Goal: Task Accomplishment & Management: Complete application form

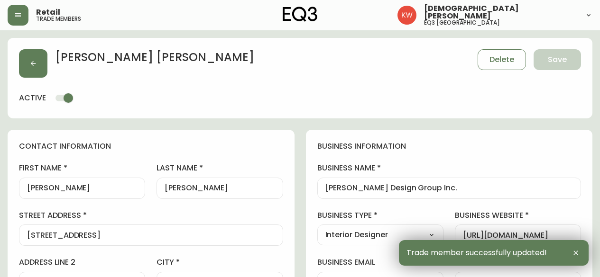
click at [39, 62] on button "button" at bounding box center [33, 63] width 28 height 28
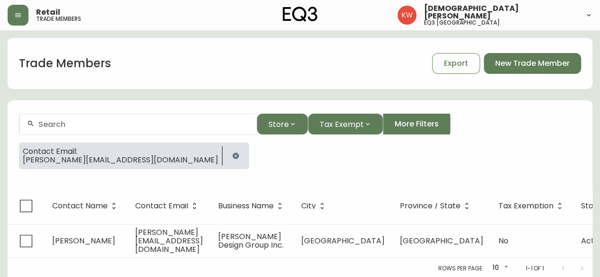
click at [232, 156] on icon "button" at bounding box center [236, 156] width 8 height 8
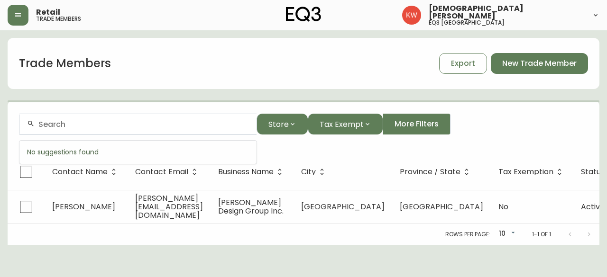
click at [175, 124] on input "text" at bounding box center [143, 124] width 211 height 9
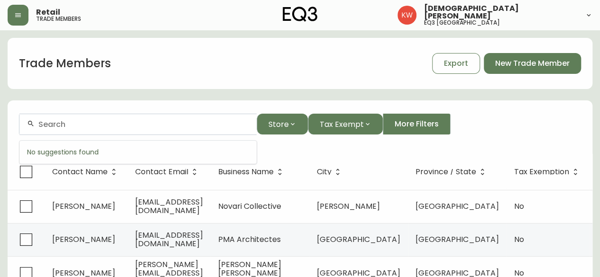
paste input "[EMAIL_ADDRESS][DOMAIN_NAME]"
drag, startPoint x: 137, startPoint y: 121, endPoint x: 40, endPoint y: 120, distance: 96.3
click at [40, 120] on input "[EMAIL_ADDRESS][DOMAIN_NAME]" at bounding box center [143, 124] width 211 height 9
paste input "tmundi@primeprojects"
drag, startPoint x: 165, startPoint y: 124, endPoint x: 46, endPoint y: 126, distance: 119.5
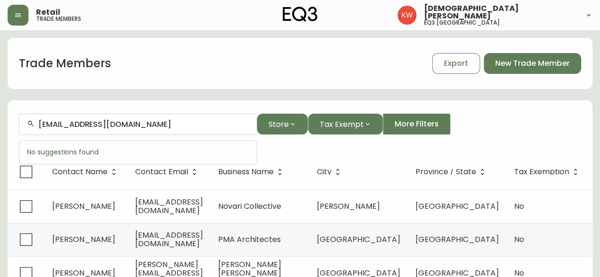
click at [46, 126] on input "[EMAIL_ADDRESS][DOMAIN_NAME]" at bounding box center [143, 124] width 211 height 9
click at [168, 124] on input "[EMAIL_ADDRESS][DOMAIN_NAME]" at bounding box center [143, 124] width 211 height 9
click at [185, 127] on input "[EMAIL_ADDRESS][DOMAIN_NAME]" at bounding box center [143, 124] width 211 height 9
click at [222, 122] on input "[EMAIL_ADDRESS][DOMAIN_NAME]" at bounding box center [143, 124] width 211 height 9
click at [216, 101] on div at bounding box center [300, 102] width 585 height 2
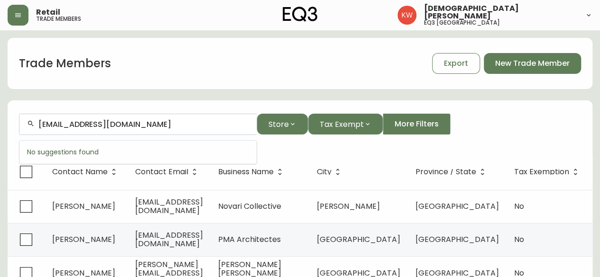
drag, startPoint x: 147, startPoint y: 128, endPoint x: 20, endPoint y: 128, distance: 127.1
click at [20, 128] on div "[EMAIL_ADDRESS][DOMAIN_NAME]" at bounding box center [137, 124] width 237 height 21
paste input "apaul@maxam"
drag, startPoint x: 112, startPoint y: 122, endPoint x: 24, endPoint y: 124, distance: 87.7
click at [24, 124] on div "[EMAIL_ADDRESS][DOMAIN_NAME]" at bounding box center [137, 124] width 237 height 21
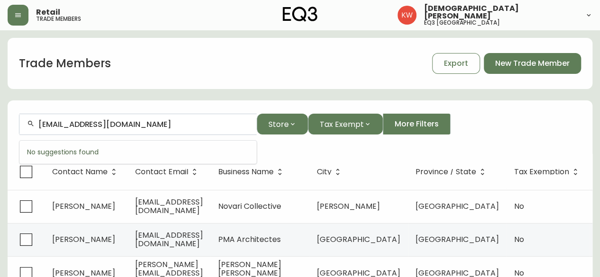
paste input "nja@davignonmartin"
drag, startPoint x: 156, startPoint y: 123, endPoint x: 0, endPoint y: 152, distance: 159.2
click at [12, 151] on form "[EMAIL_ADDRESS][DOMAIN_NAME] Store Tax Exempt More Filters" at bounding box center [300, 128] width 585 height 52
paste input "shlee.[PERSON_NAME]@sonepar"
drag, startPoint x: 109, startPoint y: 129, endPoint x: 100, endPoint y: 128, distance: 9.2
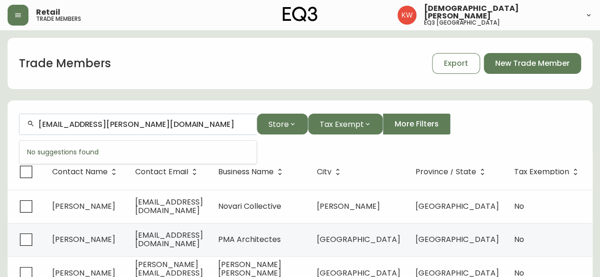
click at [100, 128] on input "[EMAIL_ADDRESS][PERSON_NAME][DOMAIN_NAME]" at bounding box center [143, 124] width 211 height 9
click at [64, 122] on input "ashlee.[PERSON_NAME]" at bounding box center [143, 124] width 211 height 9
click at [164, 125] on input "[PERSON_NAME]" at bounding box center [143, 124] width 211 height 9
drag, startPoint x: 115, startPoint y: 120, endPoint x: 31, endPoint y: 135, distance: 85.3
click at [31, 135] on form "[PERSON_NAME] Store Tax Exempt More Filters" at bounding box center [300, 128] width 585 height 52
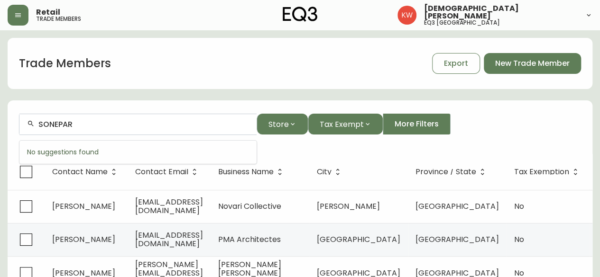
drag, startPoint x: 121, startPoint y: 124, endPoint x: -8, endPoint y: 126, distance: 129.0
click at [0, 126] on html "Retail trade members [PERSON_NAME] eq3 calgary Trade Members Export New Trade M…" at bounding box center [300, 272] width 600 height 545
paste input "[DOMAIN_NAME][EMAIL_ADDRESS][DOMAIN_NAME]"
type input "[DOMAIN_NAME][EMAIL_ADDRESS][DOMAIN_NAME]"
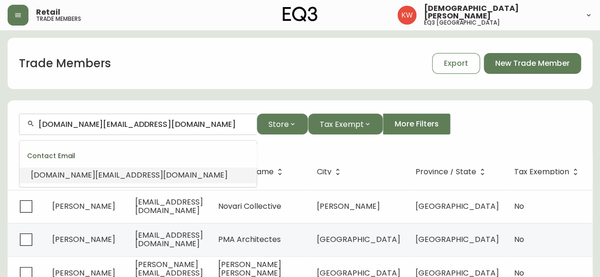
click at [112, 171] on span "[DOMAIN_NAME][EMAIL_ADDRESS][DOMAIN_NAME]" at bounding box center [129, 175] width 197 height 11
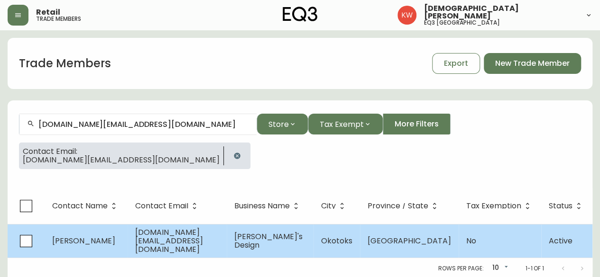
click at [132, 240] on td "[DOMAIN_NAME][EMAIL_ADDRESS][DOMAIN_NAME]" at bounding box center [177, 241] width 99 height 34
select select "AB"
select select "CA"
select select "CA_EN"
select select "Other"
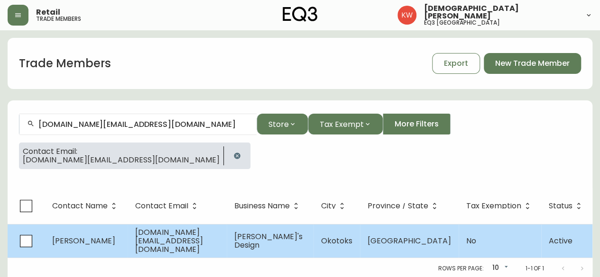
select select "Other"
select select "false"
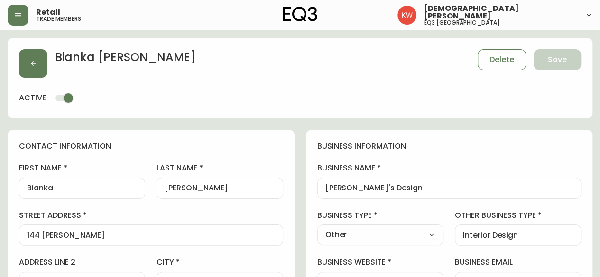
type input "EQ3 [GEOGRAPHIC_DATA]"
select select "cjw10z96m00006gs08l3o91tv"
click at [419, 233] on select "Select Interior Designer Architect Home Builder Contractor Real Estate Agent Ho…" at bounding box center [380, 235] width 126 height 14
select select "Interior Designer"
click at [317, 228] on select "Select Interior Designer Architect Home Builder Contractor Real Estate Agent Ho…" at bounding box center [380, 235] width 126 height 14
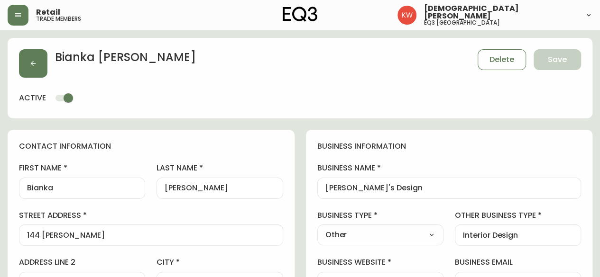
type input "Interior Designer"
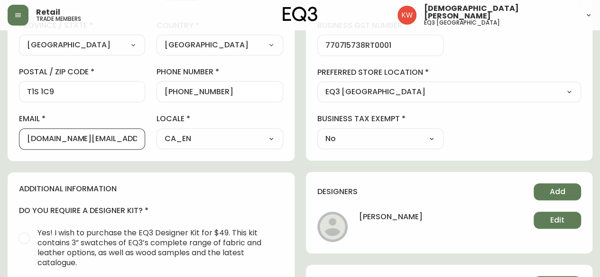
drag, startPoint x: 128, startPoint y: 137, endPoint x: 12, endPoint y: 153, distance: 116.3
click at [12, 153] on div "contact information first name [PERSON_NAME] last name [PERSON_NAME][GEOGRAPHIC…" at bounding box center [151, 3] width 287 height 316
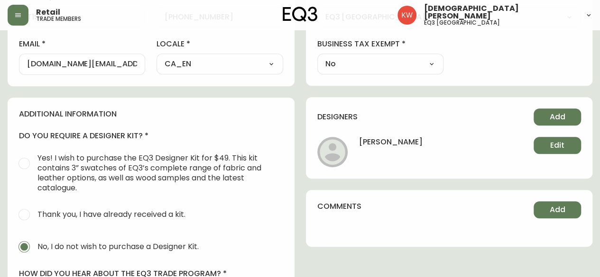
scroll to position [379, 0]
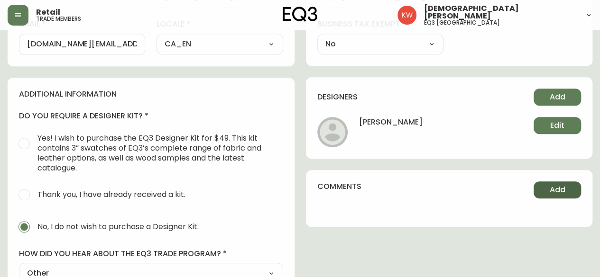
click at [560, 188] on span "Add" at bounding box center [558, 190] width 16 height 10
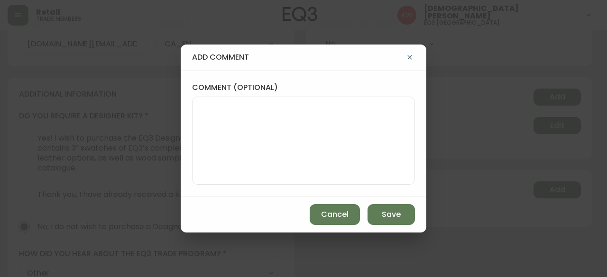
click at [301, 124] on textarea "comment (optional)" at bounding box center [303, 141] width 207 height 76
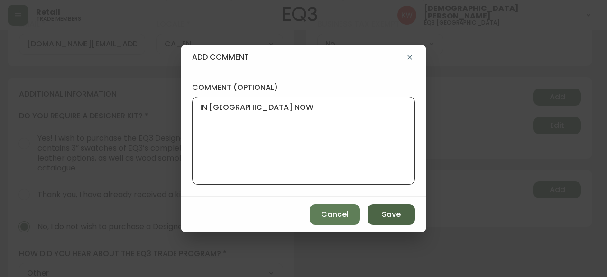
type textarea "IN [GEOGRAPHIC_DATA] NOW"
click at [393, 216] on span "Save" at bounding box center [391, 215] width 19 height 10
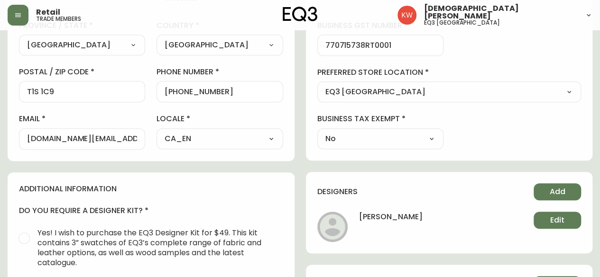
scroll to position [285, 0]
click at [460, 89] on select "Select - Store locations EQ3 [GEOGRAPHIC_DATA] EQ3 [GEOGRAPHIC_DATA] [GEOGRAPHI…" at bounding box center [449, 92] width 264 height 14
select select "cjw10z96t00cw6gs04aeyfqxf"
click at [317, 85] on select "Select - Store locations EQ3 [GEOGRAPHIC_DATA] EQ3 [GEOGRAPHIC_DATA] [GEOGRAPHI…" at bounding box center [449, 92] width 264 height 14
type input "EQ3 [GEOGRAPHIC_DATA] - [GEOGRAPHIC_DATA]"
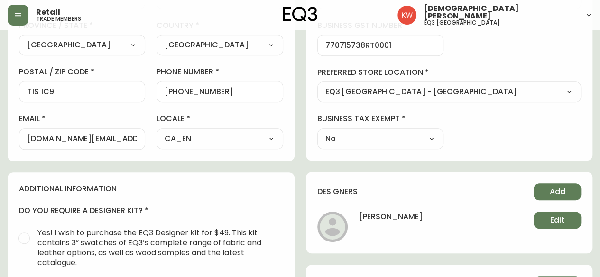
scroll to position [0, 0]
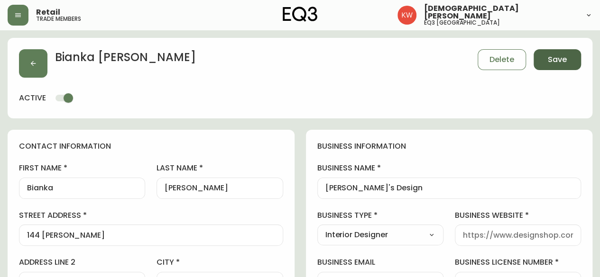
click at [570, 55] on button "Save" at bounding box center [557, 59] width 47 height 21
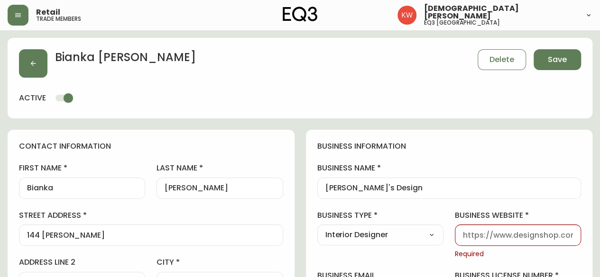
click at [520, 230] on div at bounding box center [518, 235] width 126 height 21
type input "[DOMAIN_NAME]"
click at [566, 64] on button "Save" at bounding box center [557, 59] width 47 height 21
type input "Other"
select select "Other"
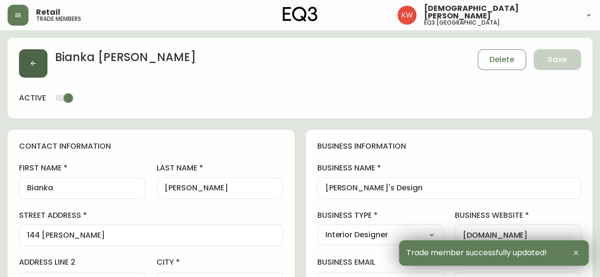
click at [40, 59] on button "button" at bounding box center [33, 63] width 28 height 28
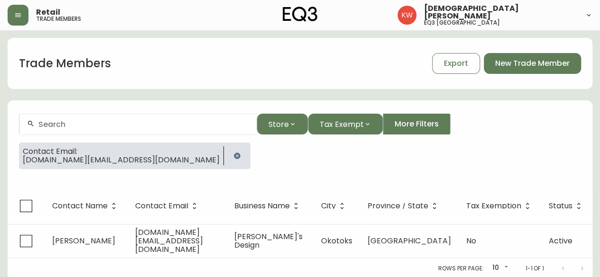
click at [233, 154] on icon "button" at bounding box center [237, 156] width 8 height 8
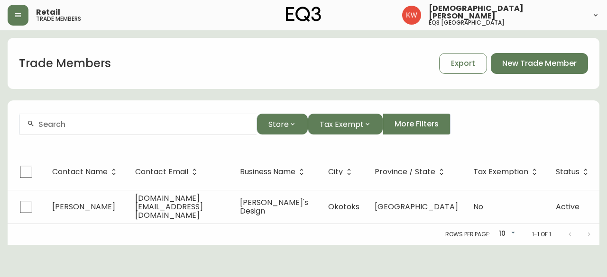
click at [137, 131] on div at bounding box center [137, 124] width 237 height 21
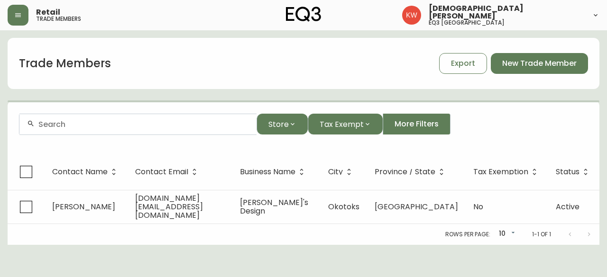
paste input "[EMAIL_ADDRESS][DOMAIN_NAME]"
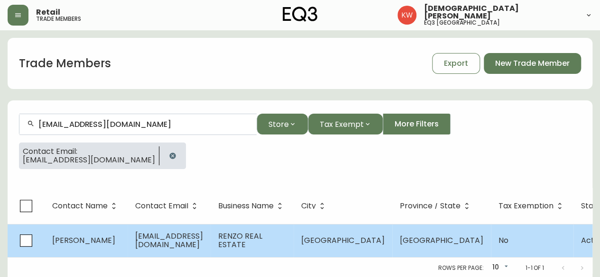
type input "[EMAIL_ADDRESS][DOMAIN_NAME]"
click at [165, 244] on span "[EMAIL_ADDRESS][DOMAIN_NAME]" at bounding box center [169, 240] width 68 height 19
select select "AB"
select select "CA"
select select "CA_EN"
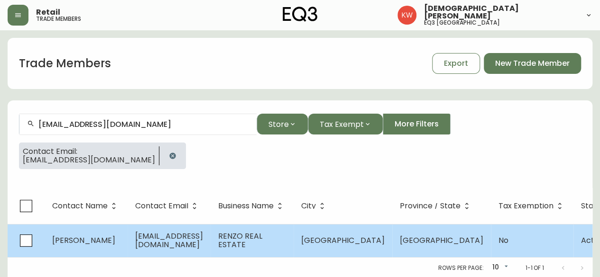
select select "Outreach from a Trade Rep"
select select "Real Estate Agent"
select select "false"
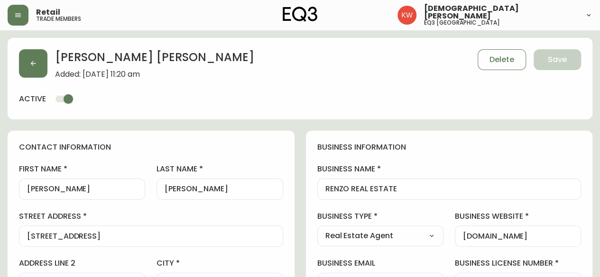
type input "EQ3 [GEOGRAPHIC_DATA]"
select select "cjw10z96m00006gs08l3o91tv"
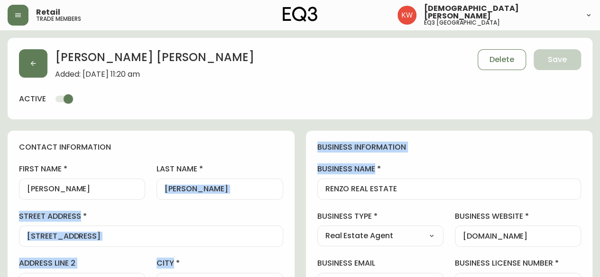
drag, startPoint x: 410, startPoint y: 181, endPoint x: 395, endPoint y: 191, distance: 17.8
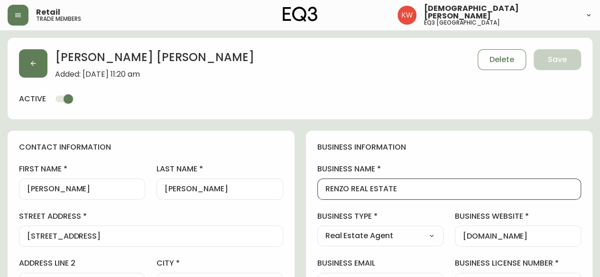
click at [401, 190] on input "RENZO REAL ESTATE" at bounding box center [449, 189] width 248 height 9
drag, startPoint x: 329, startPoint y: 190, endPoint x: 292, endPoint y: 190, distance: 36.5
click at [31, 62] on icon "button" at bounding box center [33, 64] width 8 height 8
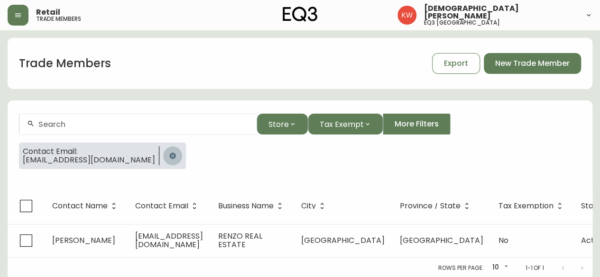
click at [163, 151] on button "button" at bounding box center [172, 156] width 19 height 19
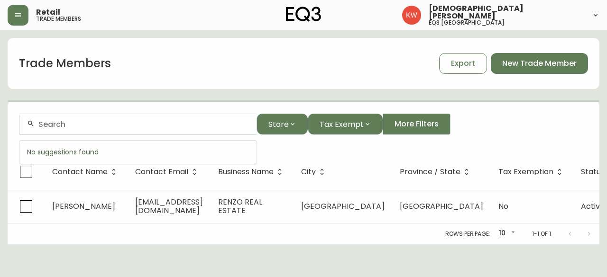
click at [138, 128] on input "text" at bounding box center [143, 124] width 211 height 9
paste input "[EMAIL_ADDRESS][DOMAIN_NAME]"
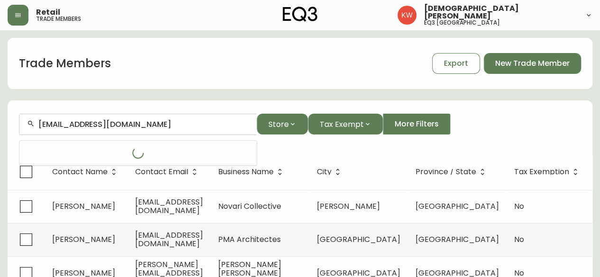
type input "[EMAIL_ADDRESS][DOMAIN_NAME]"
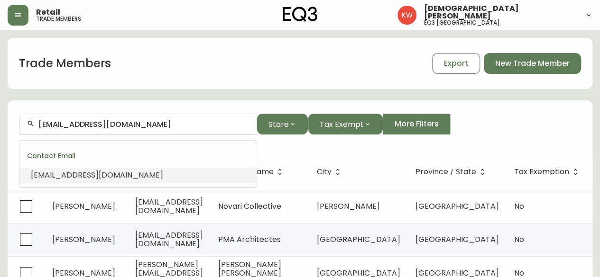
click at [120, 175] on span "[EMAIL_ADDRESS][DOMAIN_NAME]" at bounding box center [97, 175] width 132 height 11
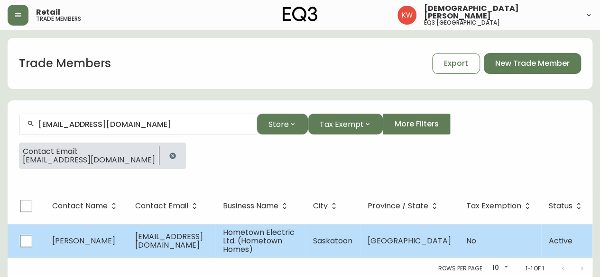
click at [160, 241] on span "[EMAIL_ADDRESS][DOMAIN_NAME]" at bounding box center [169, 240] width 68 height 19
select select "SK"
select select "CA"
select select "CA_EN"
select select "Social Media"
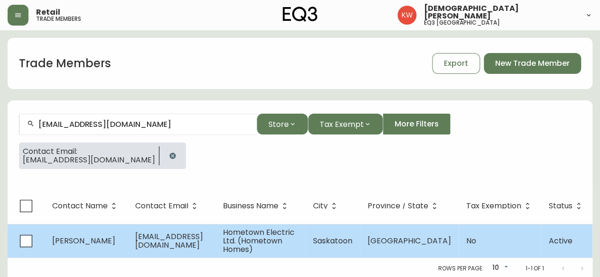
select select "Home Builder"
select select "false"
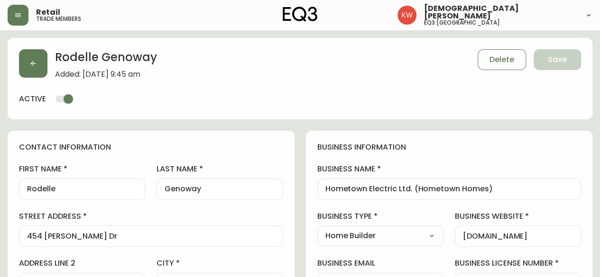
type input "EQ3 [GEOGRAPHIC_DATA]"
select select "cjw10z96m00006gs08l3o91tv"
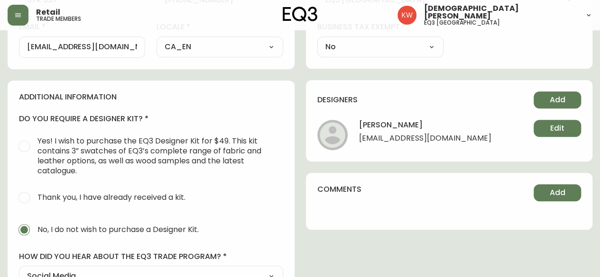
scroll to position [379, 0]
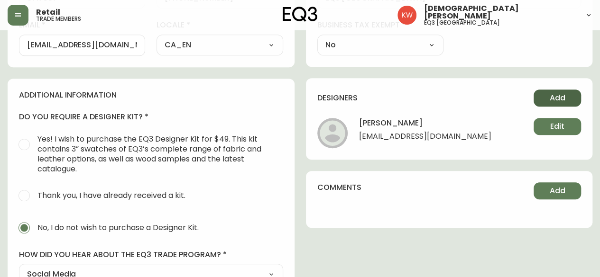
click at [560, 97] on span "Add" at bounding box center [558, 98] width 16 height 10
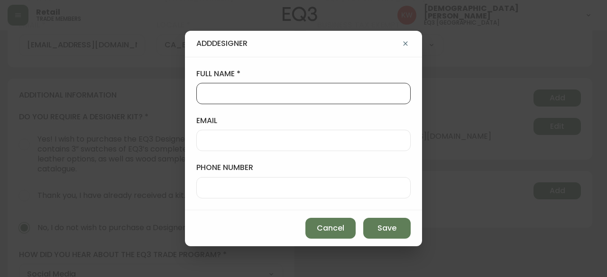
click at [286, 94] on input "full name" at bounding box center [303, 93] width 198 height 9
type input "[PERSON_NAME]"
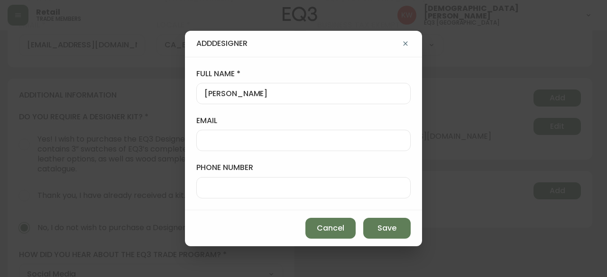
click at [242, 137] on input "email" at bounding box center [303, 140] width 198 height 9
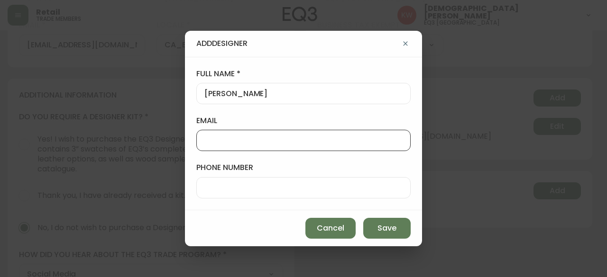
paste input "[PERSON_NAME][EMAIL_ADDRESS][DOMAIN_NAME]"
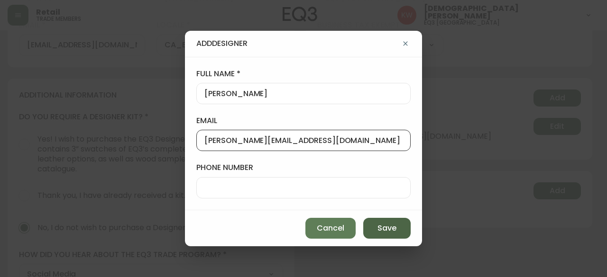
type input "[PERSON_NAME][EMAIL_ADDRESS][DOMAIN_NAME]"
click at [405, 224] on button "Save" at bounding box center [386, 228] width 47 height 21
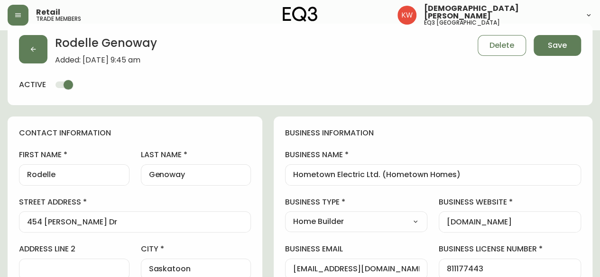
scroll to position [0, 0]
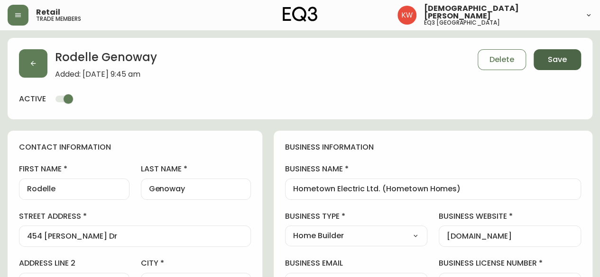
click at [559, 55] on span "Save" at bounding box center [557, 60] width 19 height 10
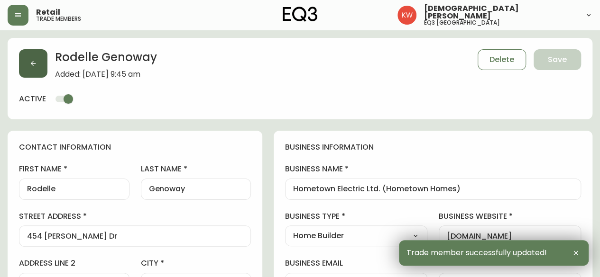
click at [29, 63] on icon "button" at bounding box center [33, 64] width 8 height 8
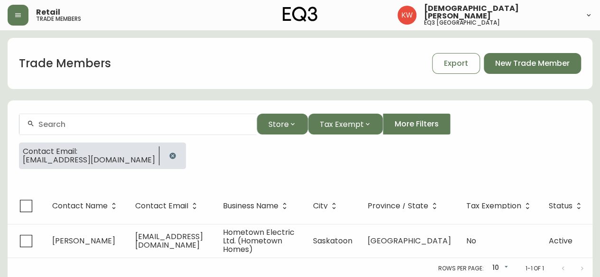
drag, startPoint x: 151, startPoint y: 155, endPoint x: 120, endPoint y: 126, distance: 42.6
click at [169, 154] on icon "button" at bounding box center [172, 156] width 6 height 6
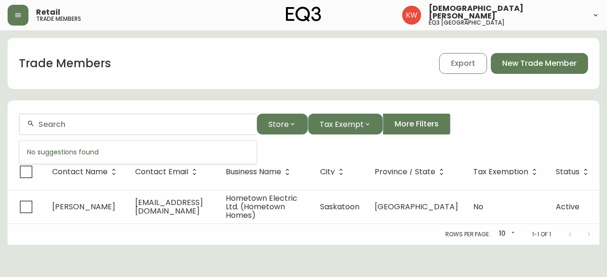
click at [115, 124] on input "text" at bounding box center [143, 124] width 211 height 9
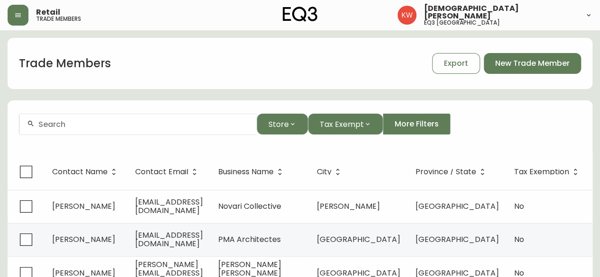
click at [150, 129] on div at bounding box center [137, 124] width 237 height 21
paste input "[EMAIL_ADDRESS][DOMAIN_NAME]"
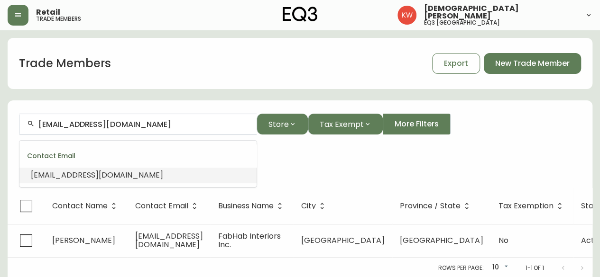
drag, startPoint x: 114, startPoint y: 125, endPoint x: 64, endPoint y: 122, distance: 49.4
click at [64, 122] on input "[EMAIL_ADDRESS][DOMAIN_NAME]" at bounding box center [143, 124] width 211 height 9
type input "[EMAIL_ADDRESS][DOMAIN_NAME]"
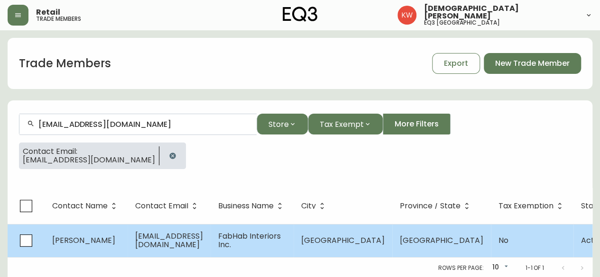
click at [183, 236] on span "[EMAIL_ADDRESS][DOMAIN_NAME]" at bounding box center [169, 240] width 68 height 19
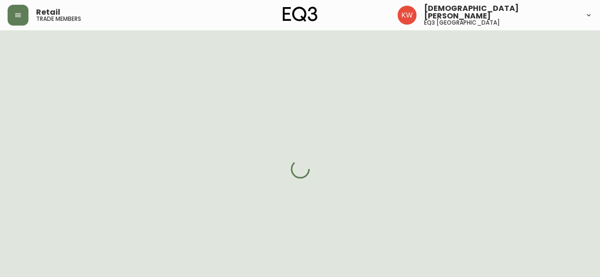
select select "AB"
select select "CA"
select select "CA_EN"
select select "Other"
select select "false"
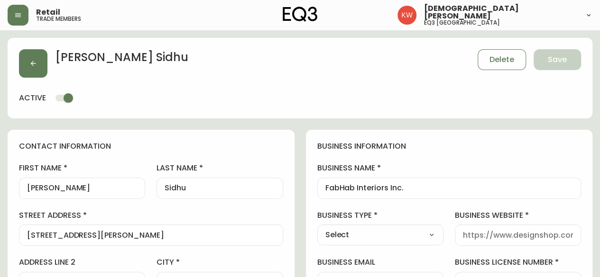
type input "EQ3 [GEOGRAPHIC_DATA]"
select select "cjw10z96m00006gs08l3o91tv"
click at [401, 235] on select "Select Interior Designer Architect Home Builder Contractor Real Estate Agent Ho…" at bounding box center [380, 235] width 126 height 14
select select "Interior Designer"
click at [317, 228] on select "Select Interior Designer Architect Home Builder Contractor Real Estate Agent Ho…" at bounding box center [380, 235] width 126 height 14
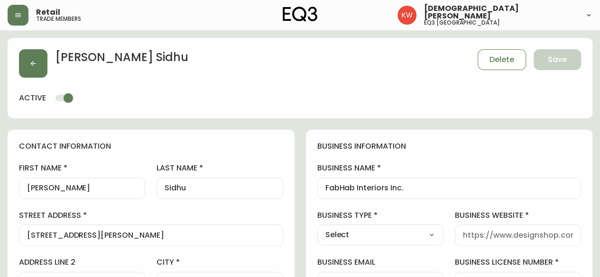
type input "Interior Designer"
click at [508, 235] on input "business website" at bounding box center [518, 235] width 110 height 9
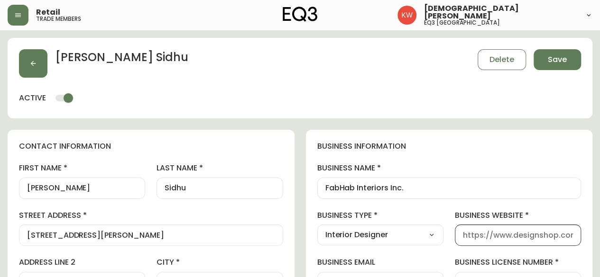
paste input "[URL][DOMAIN_NAME]"
type input "[URL][DOMAIN_NAME]"
click at [566, 60] on button "Save" at bounding box center [557, 59] width 47 height 21
select select
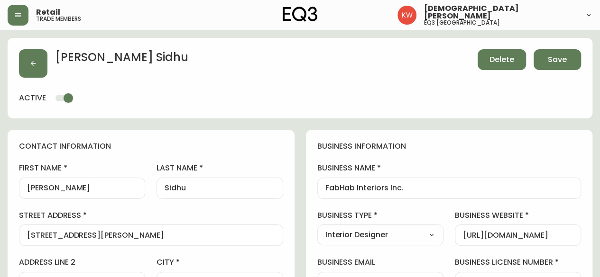
type input "Other"
select select "Other"
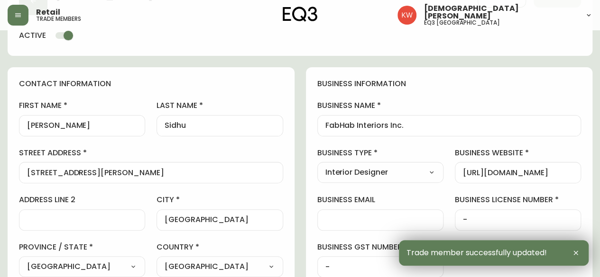
scroll to position [285, 0]
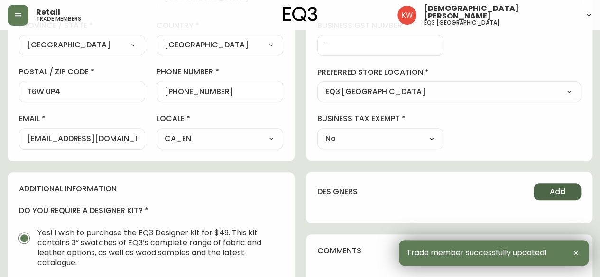
click at [573, 190] on button "Add" at bounding box center [557, 192] width 47 height 17
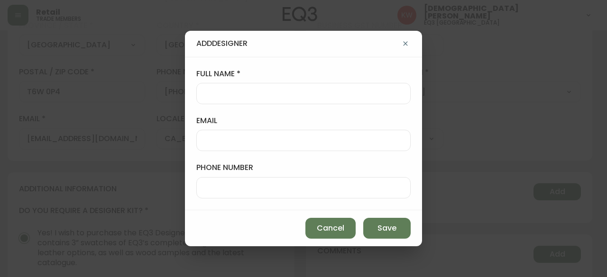
click at [249, 135] on div at bounding box center [303, 140] width 214 height 21
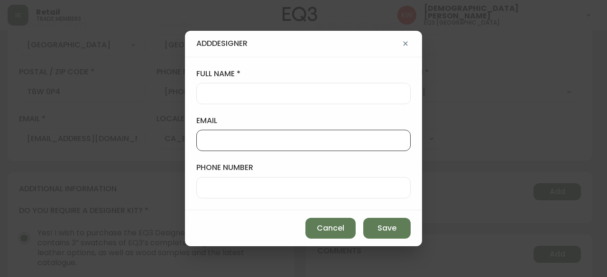
paste input "[PERSON_NAME][EMAIL_ADDRESS][PERSON_NAME][DOMAIN_NAME]"
type input "[PERSON_NAME][EMAIL_ADDRESS][PERSON_NAME][DOMAIN_NAME]"
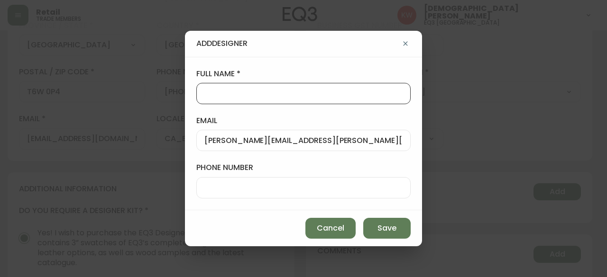
click at [222, 98] on input "full name" at bounding box center [303, 93] width 198 height 9
type input "[PERSON_NAME]"
click at [393, 229] on span "Save" at bounding box center [386, 228] width 19 height 10
